Goal: Task Accomplishment & Management: Manage account settings

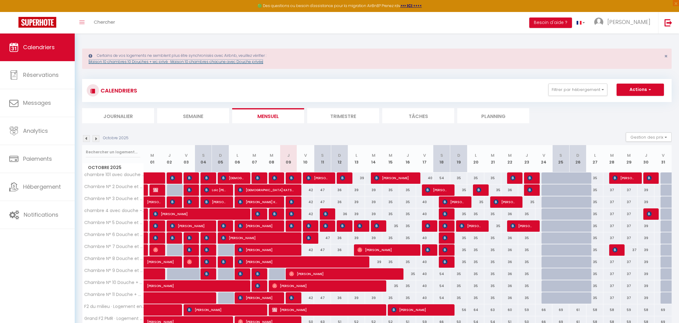
click at [205, 62] on link "Maison 10 chambres 10 Douches + wc privé · Maison 10 chambres chacune avec Douc…" at bounding box center [176, 61] width 175 height 5
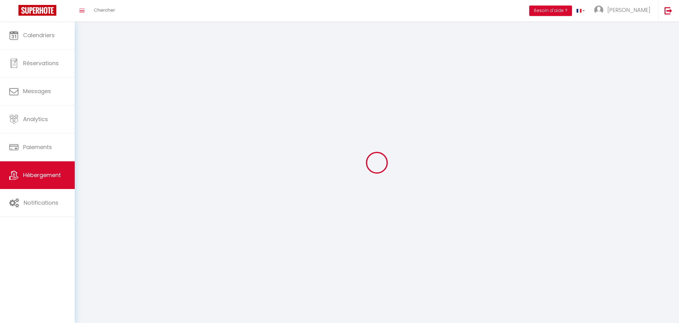
select select "1"
select select
select select "28"
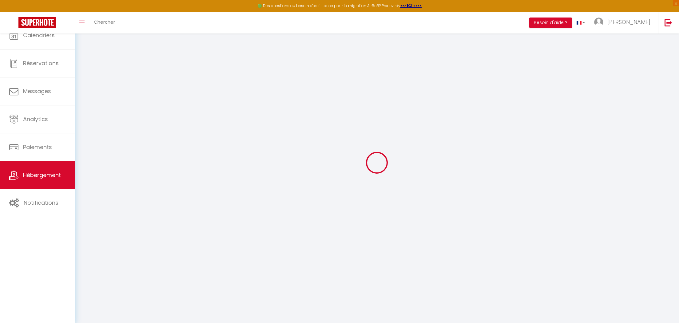
select select
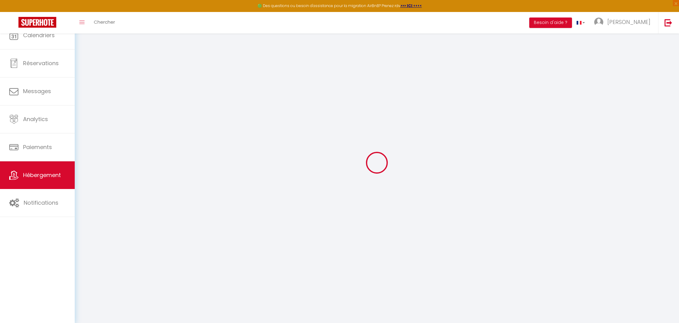
select select
checkbox input "false"
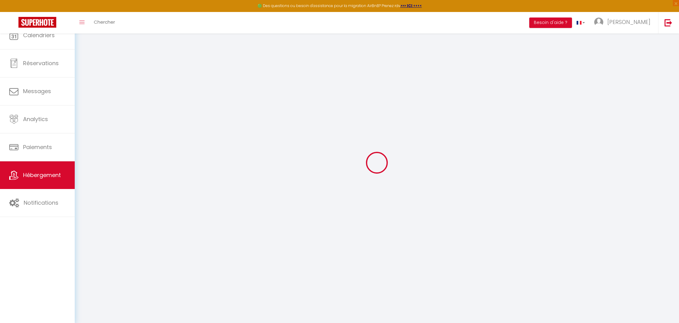
select select
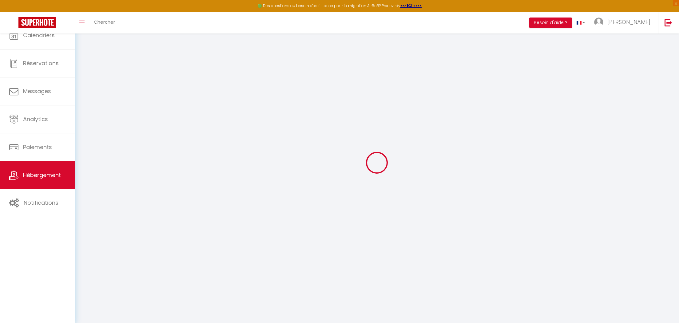
select select
checkbox input "false"
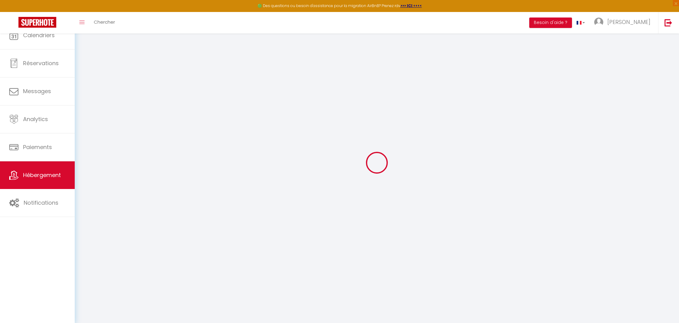
checkbox input "false"
select select
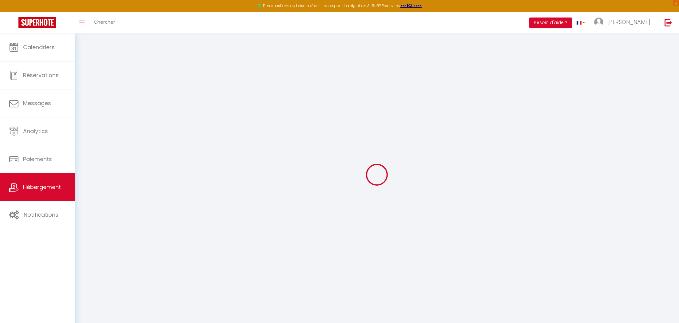
select select
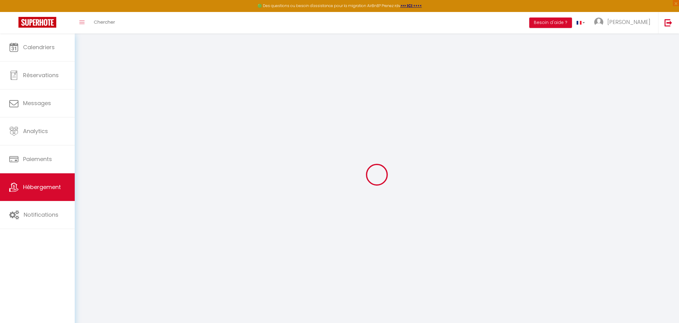
select select
checkbox input "false"
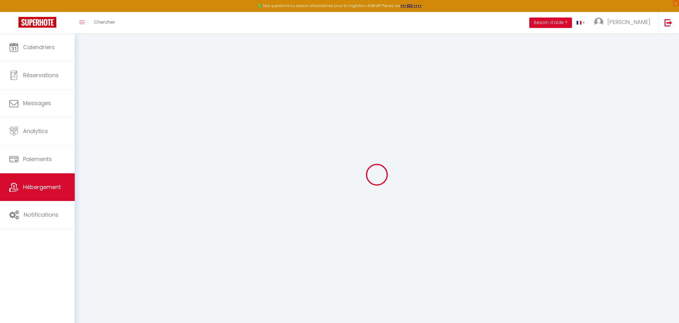
select select
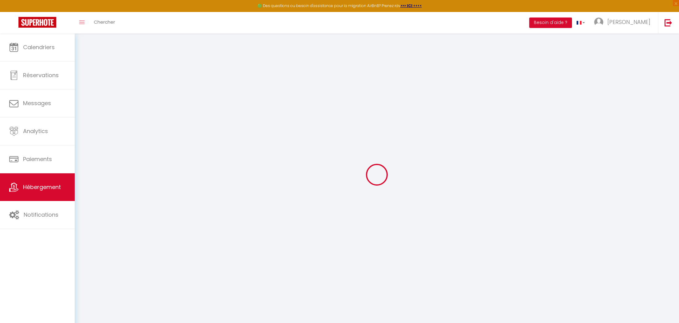
select select
checkbox input "false"
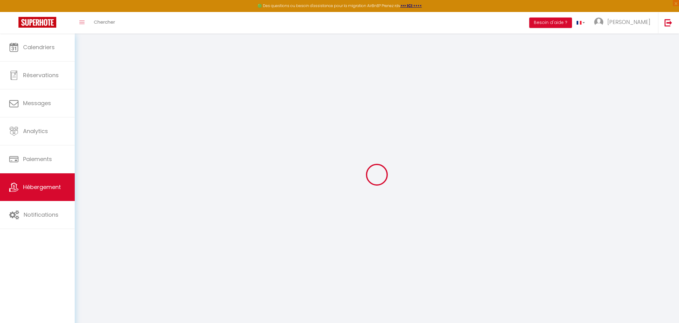
checkbox input "false"
select select
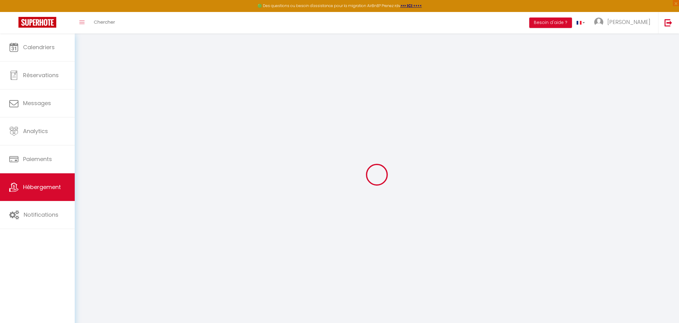
select select
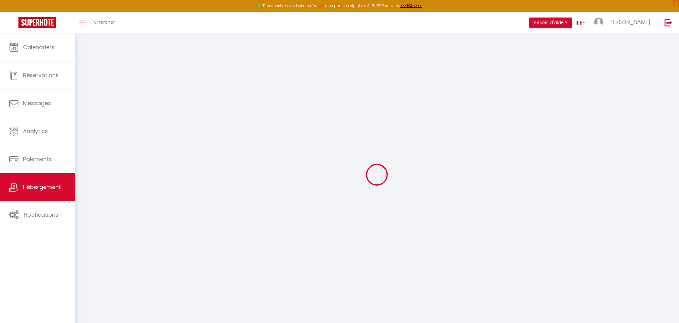
checkbox input "false"
select select
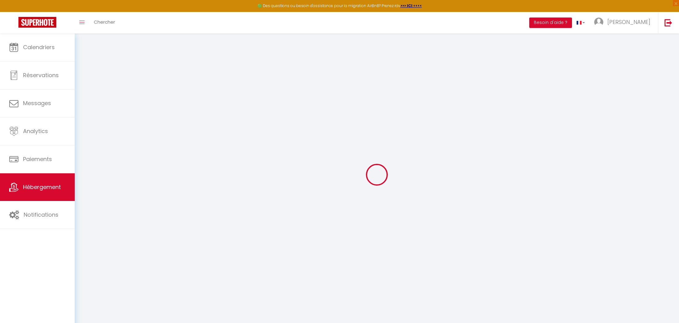
select select
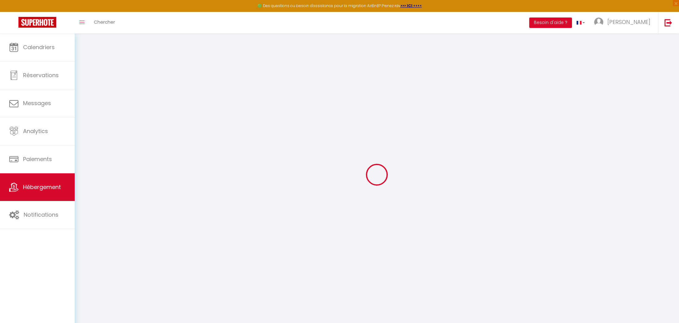
select select
checkbox input "false"
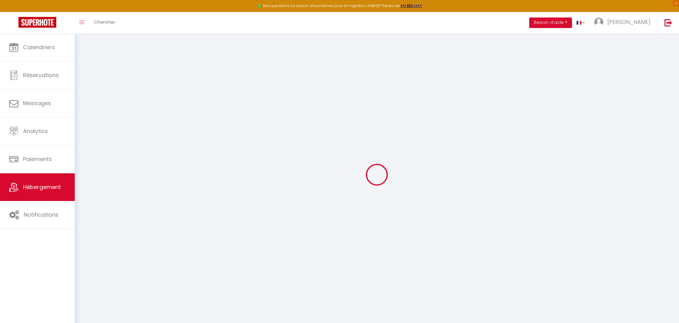
checkbox input "false"
select select
type input "Maison 10 chambres 10 Douches + wc privé · Maison 10 chambres chacune avec Douc…"
type input "s.a.s"
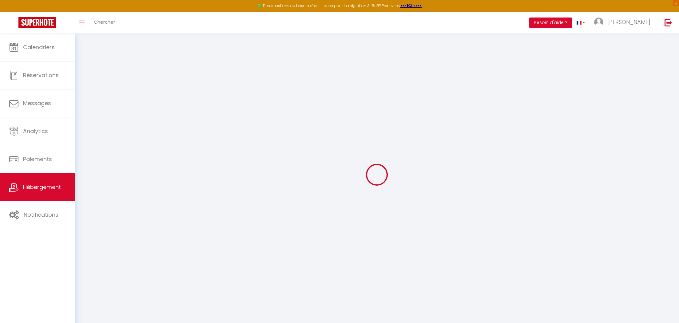
type input "GUIAGAING LOGEMENT FRANCILIEN"
type input "[STREET_ADDRESS]"
type input "95720"
type input "Le Mesnil-Aubry"
select select "houses"
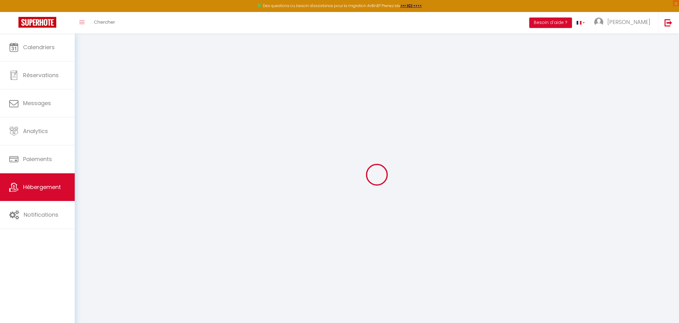
select select "20"
select select "10"
type input "500"
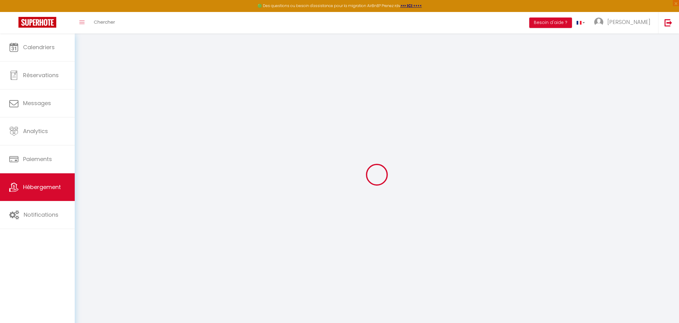
type input "20"
type input "200"
type input "2000"
type input "10"
select select
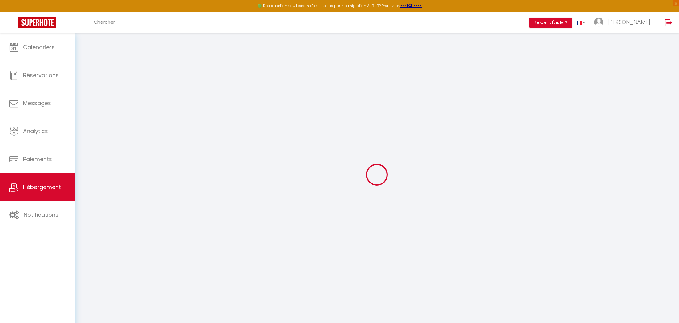
select select
type input "[STREET_ADDRESS]"
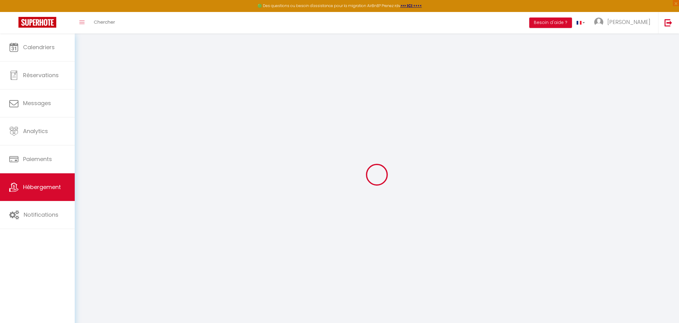
type input "95190"
type input "Goussainville"
type input "[EMAIL_ADDRESS][DOMAIN_NAME]"
select select "7375"
checkbox input "true"
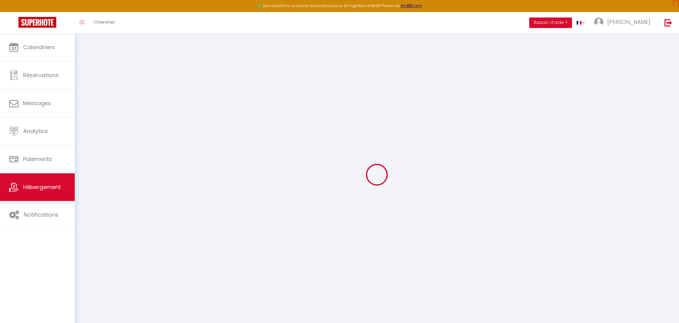
checkbox input "false"
type input "0"
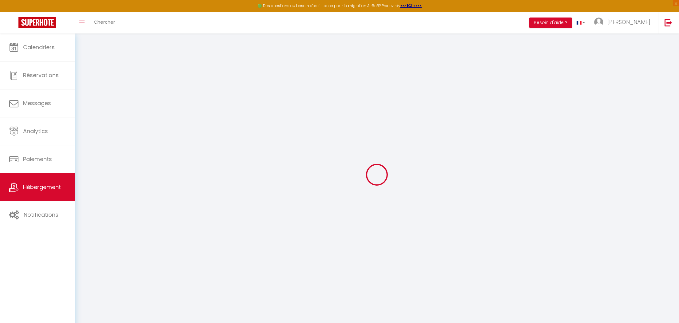
type input "0"
select select
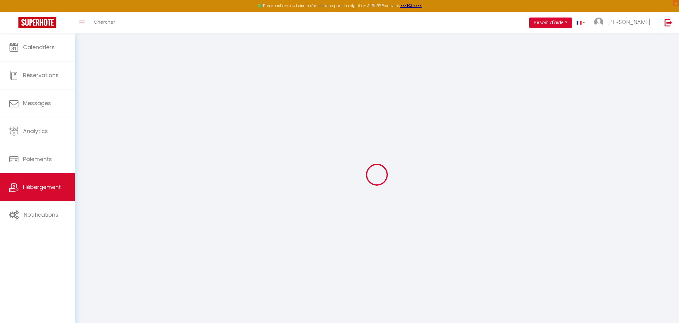
select select
checkbox input "true"
checkbox input "false"
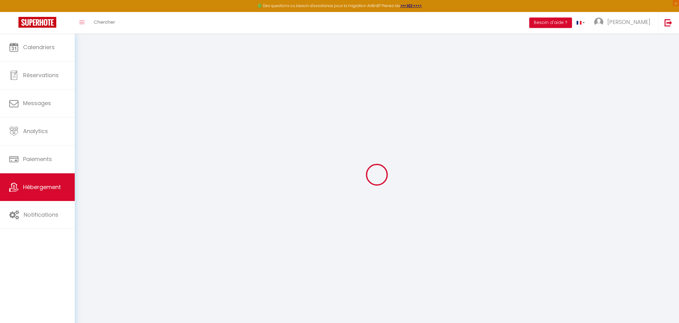
checkbox input "false"
select select
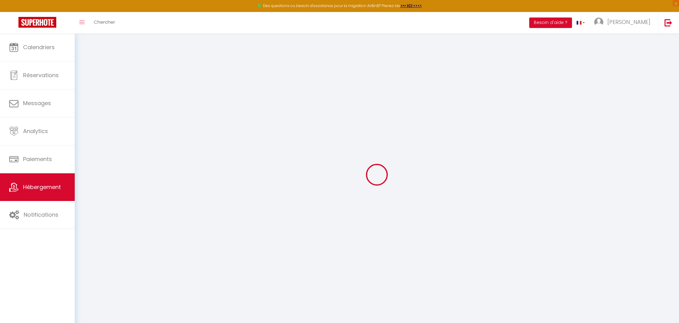
select select
checkbox input "true"
checkbox input "false"
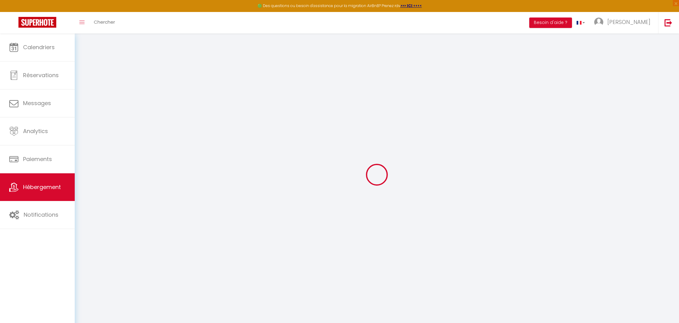
select select
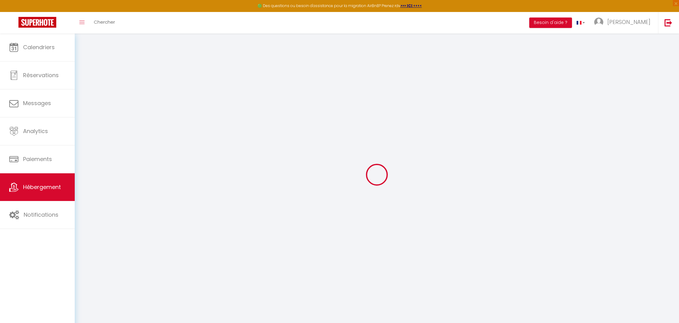
checkbox input "true"
checkbox input "false"
checkbox input "true"
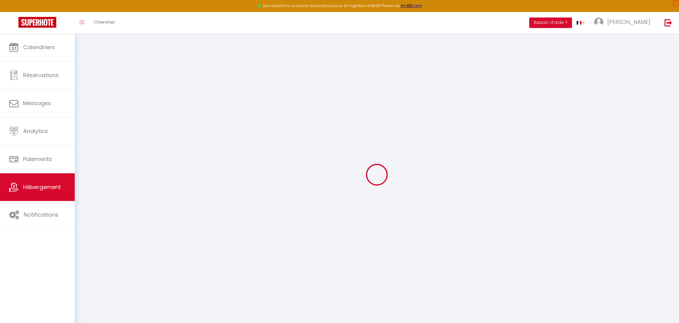
checkbox input "false"
select select "15:00"
select select
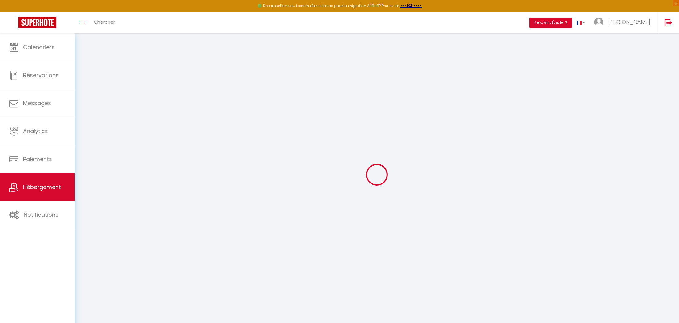
select select "11:00"
select select "30"
select select "120"
select select
checkbox input "true"
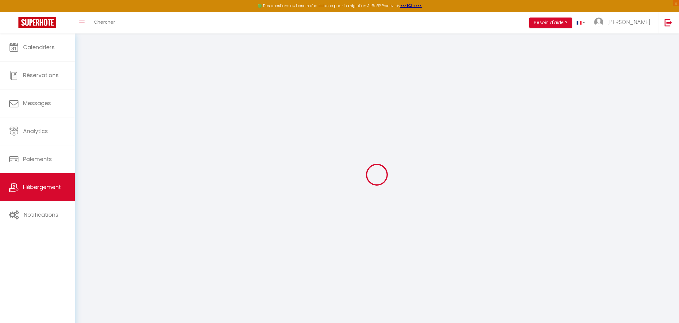
checkbox input "false"
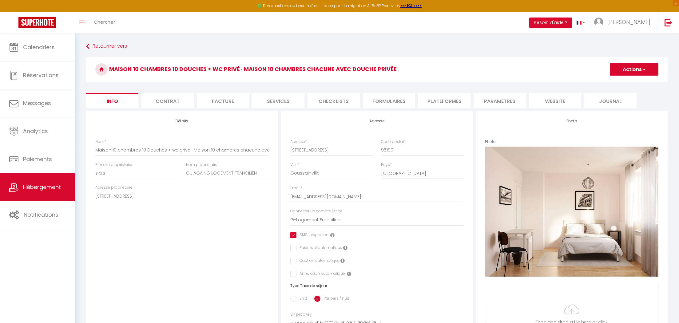
click at [441, 100] on li "Plateformes" at bounding box center [444, 100] width 52 height 15
select select
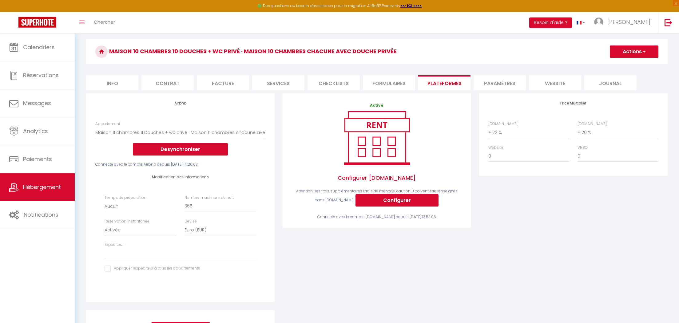
scroll to position [2, 0]
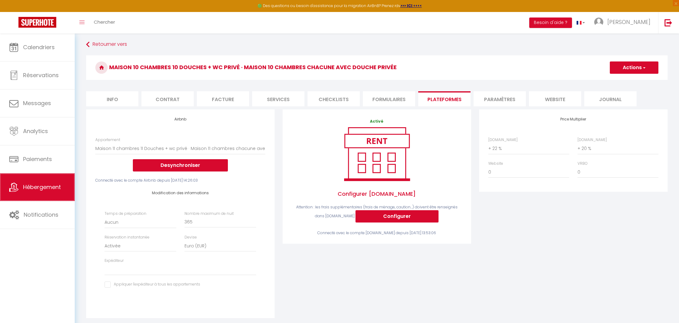
click at [32, 186] on span "Hébergement" at bounding box center [42, 187] width 38 height 8
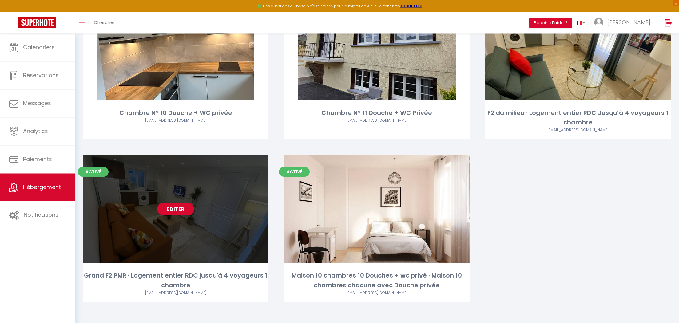
scroll to position [548, 0]
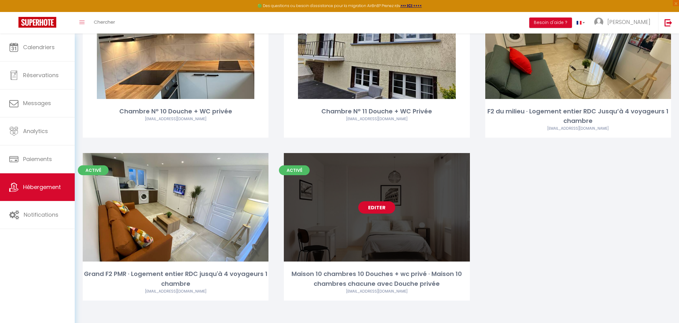
click at [380, 206] on link "Editer" at bounding box center [376, 207] width 37 height 12
click at [375, 207] on link "Editer" at bounding box center [376, 207] width 37 height 12
select select "3"
select select "2"
select select "1"
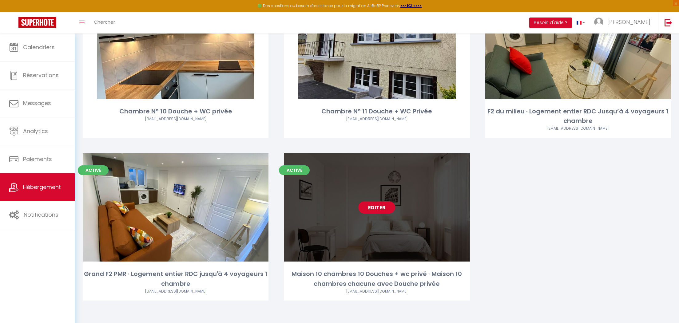
select select "1"
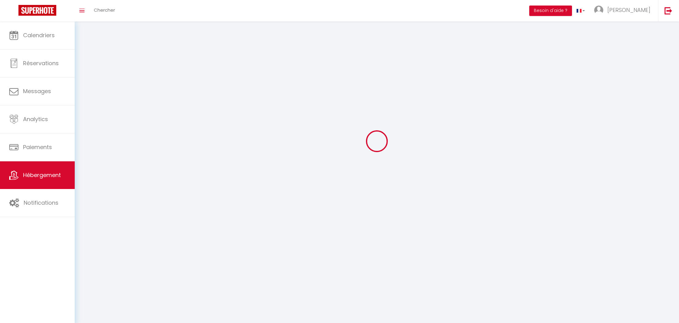
select select
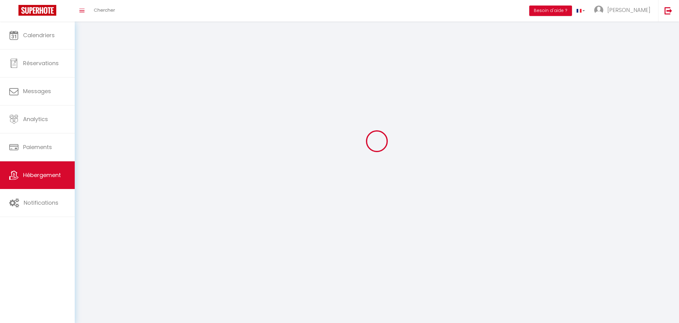
checkbox input "false"
select select
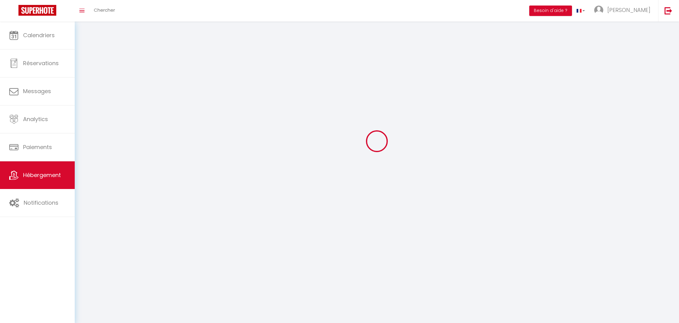
select select
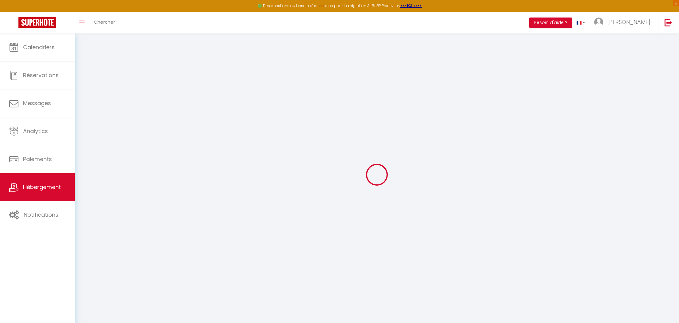
select select "5057-1106425368243983188"
select select "15:00"
select select
select select "11:00"
select select "30"
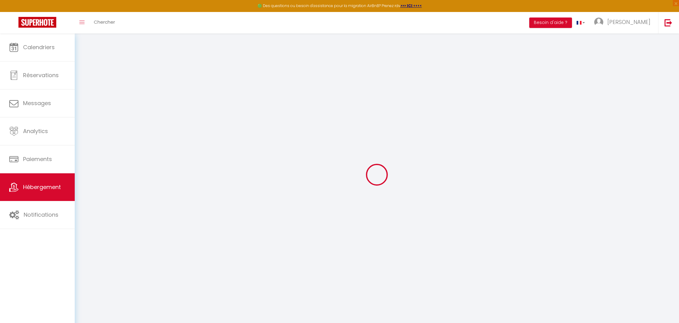
select select "120"
select select
checkbox input "true"
checkbox input "false"
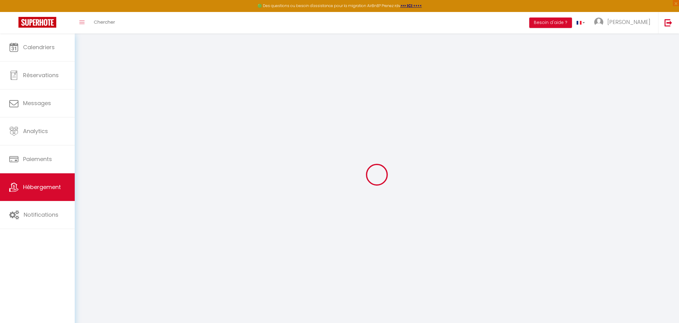
checkbox input "false"
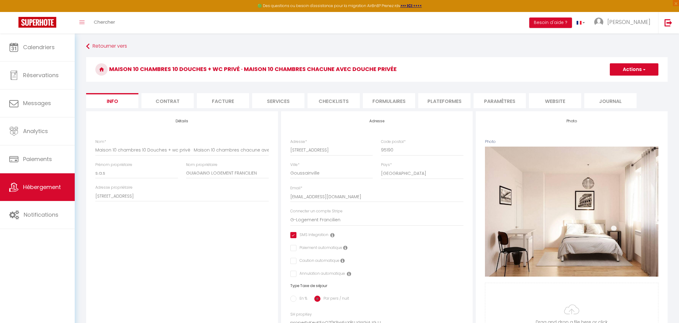
click at [446, 104] on li "Plateformes" at bounding box center [444, 100] width 52 height 15
select select
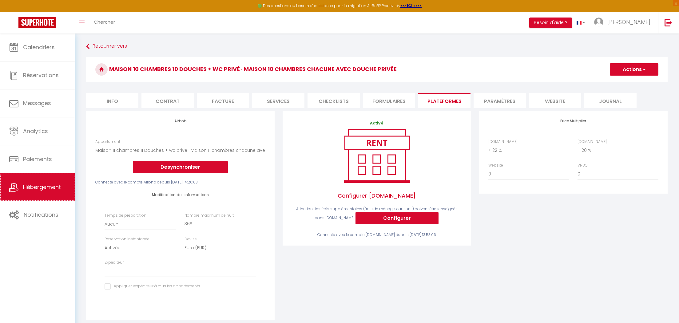
click at [41, 186] on span "Hébergement" at bounding box center [42, 187] width 38 height 8
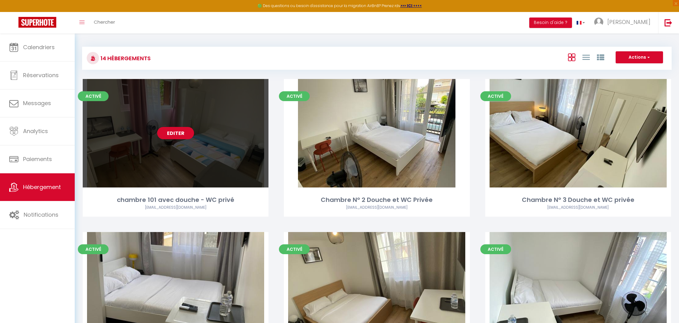
click at [181, 123] on div "Editer" at bounding box center [176, 133] width 186 height 109
select select "3"
select select "2"
select select "1"
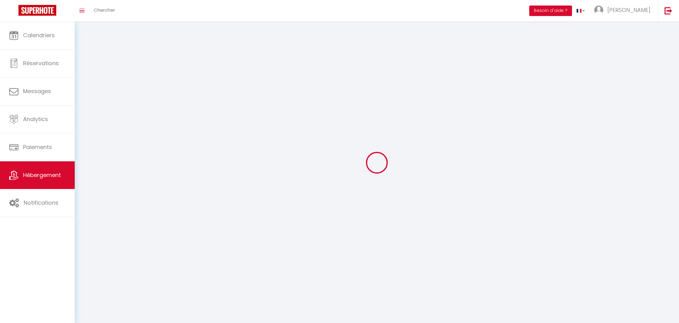
select select
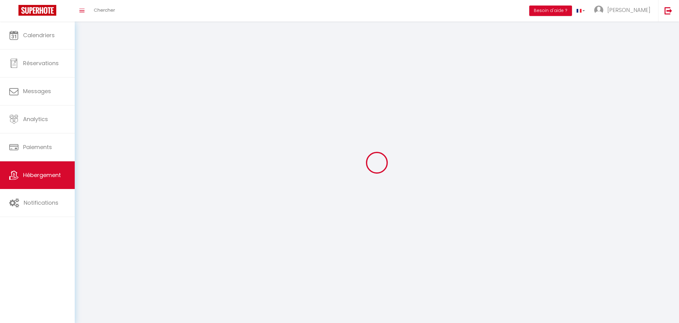
checkbox input "false"
select select
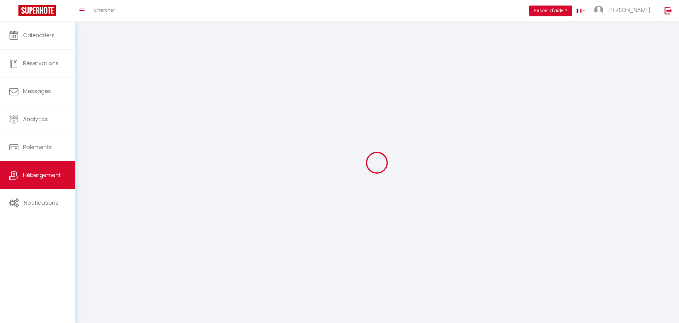
select select
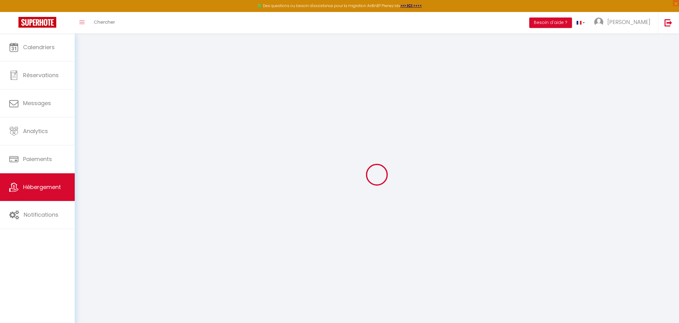
select select "+ 22 %"
select select "+ 20 %"
select select "5057-1112090856216252523"
select select
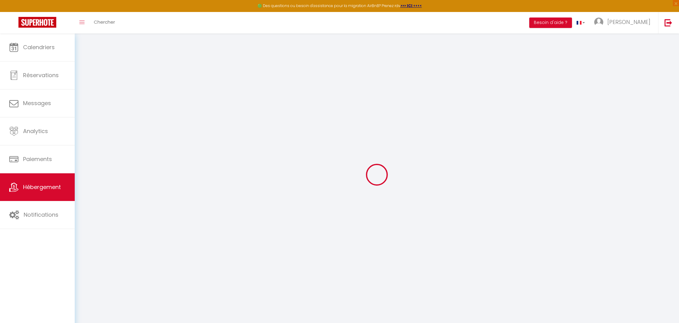
select select
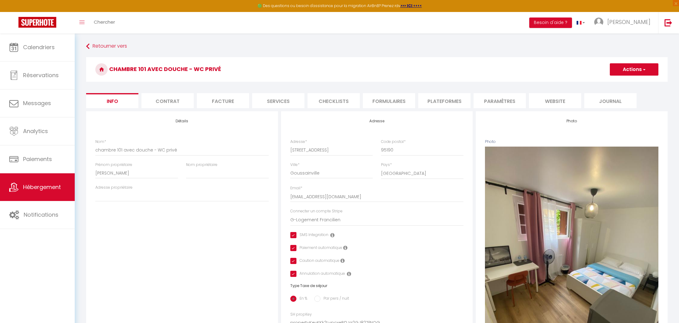
click at [441, 100] on li "Plateformes" at bounding box center [444, 100] width 52 height 15
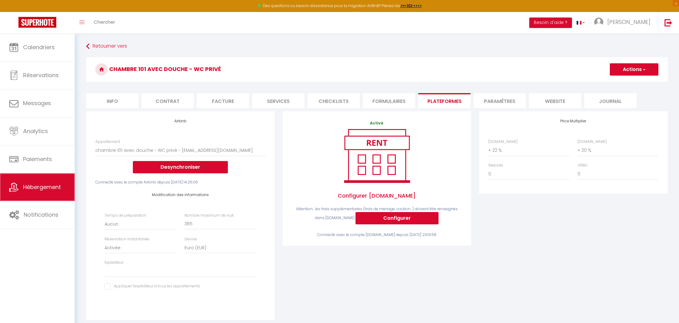
click at [34, 184] on link "Hébergement" at bounding box center [37, 187] width 75 height 28
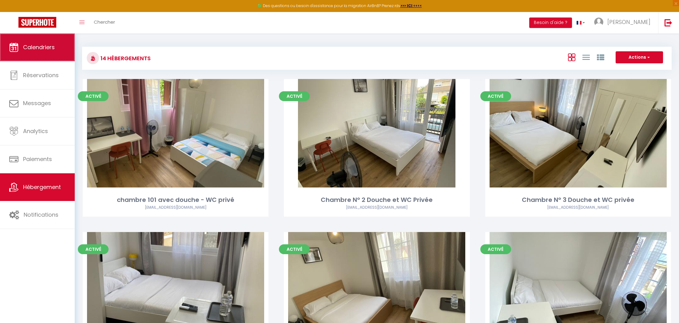
click at [36, 47] on span "Calendriers" at bounding box center [39, 47] width 32 height 8
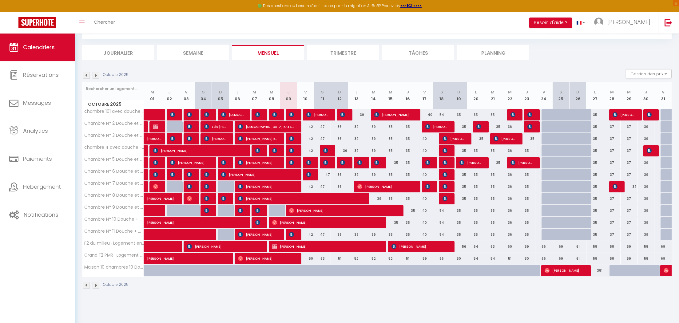
scroll to position [34, 0]
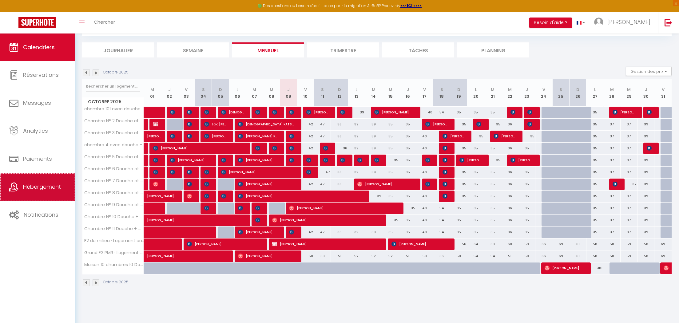
click at [34, 191] on span "Hébergement" at bounding box center [42, 187] width 38 height 8
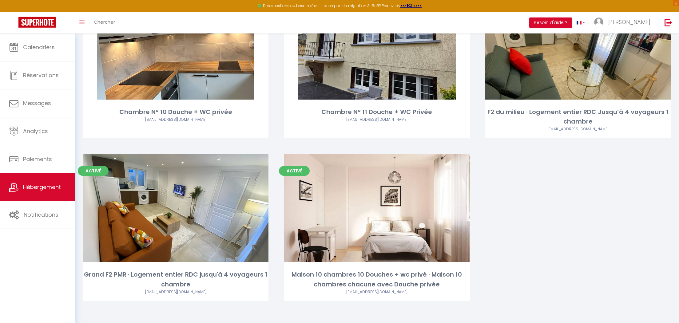
scroll to position [548, 0]
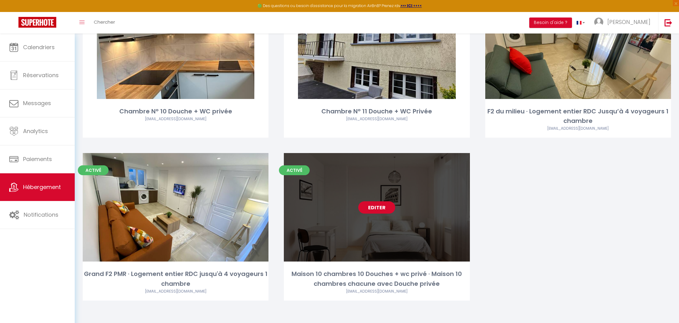
click at [377, 210] on link "Editer" at bounding box center [376, 207] width 37 height 12
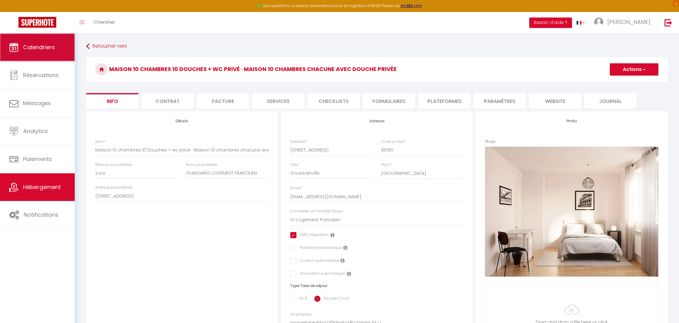
click at [44, 50] on span "Calendriers" at bounding box center [39, 47] width 32 height 8
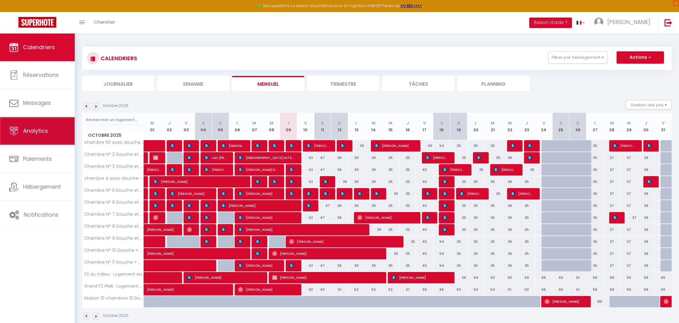
click at [35, 130] on span "Analytics" at bounding box center [35, 131] width 25 height 8
